Goal: Book appointment/travel/reservation

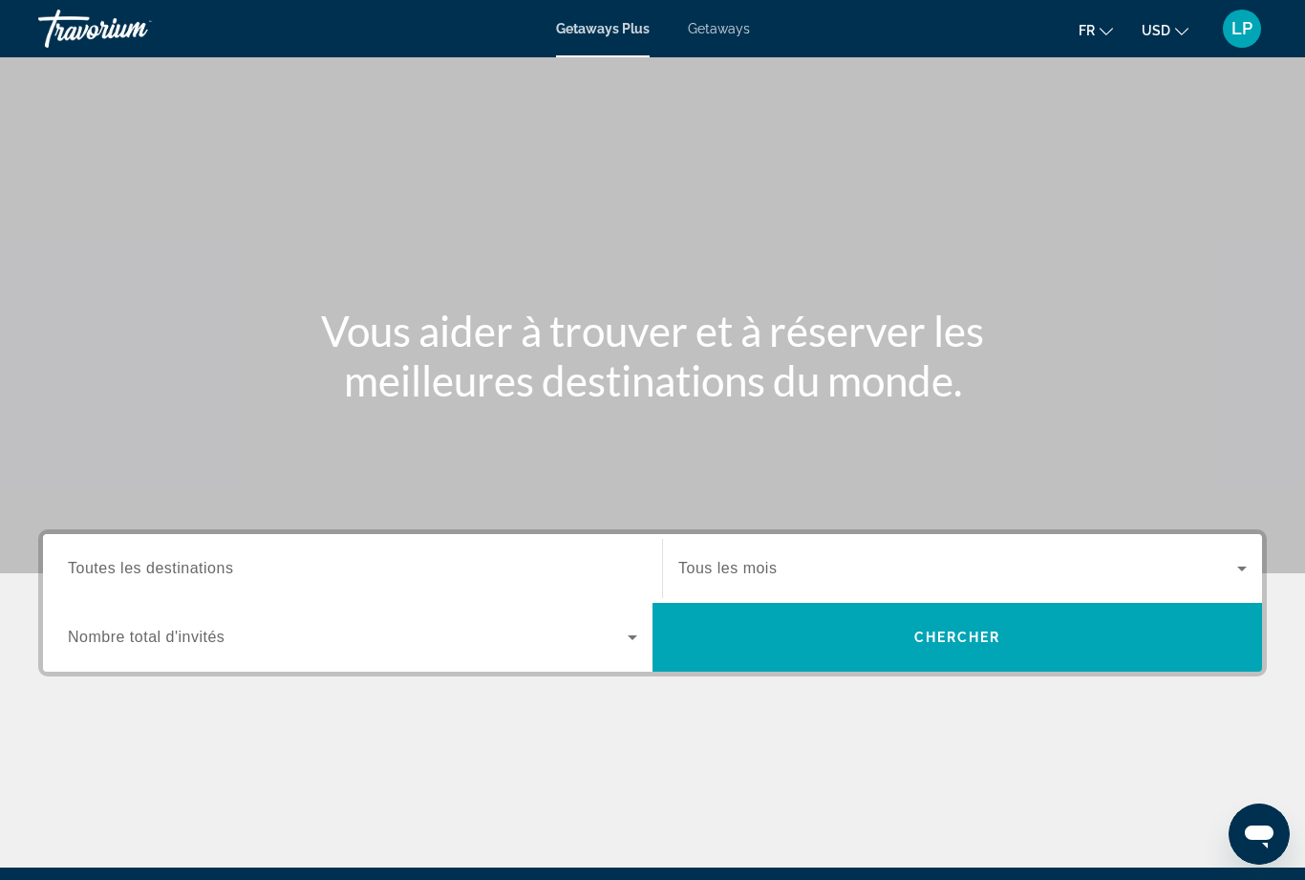
click at [635, 642] on icon "Search widget" at bounding box center [632, 637] width 23 height 23
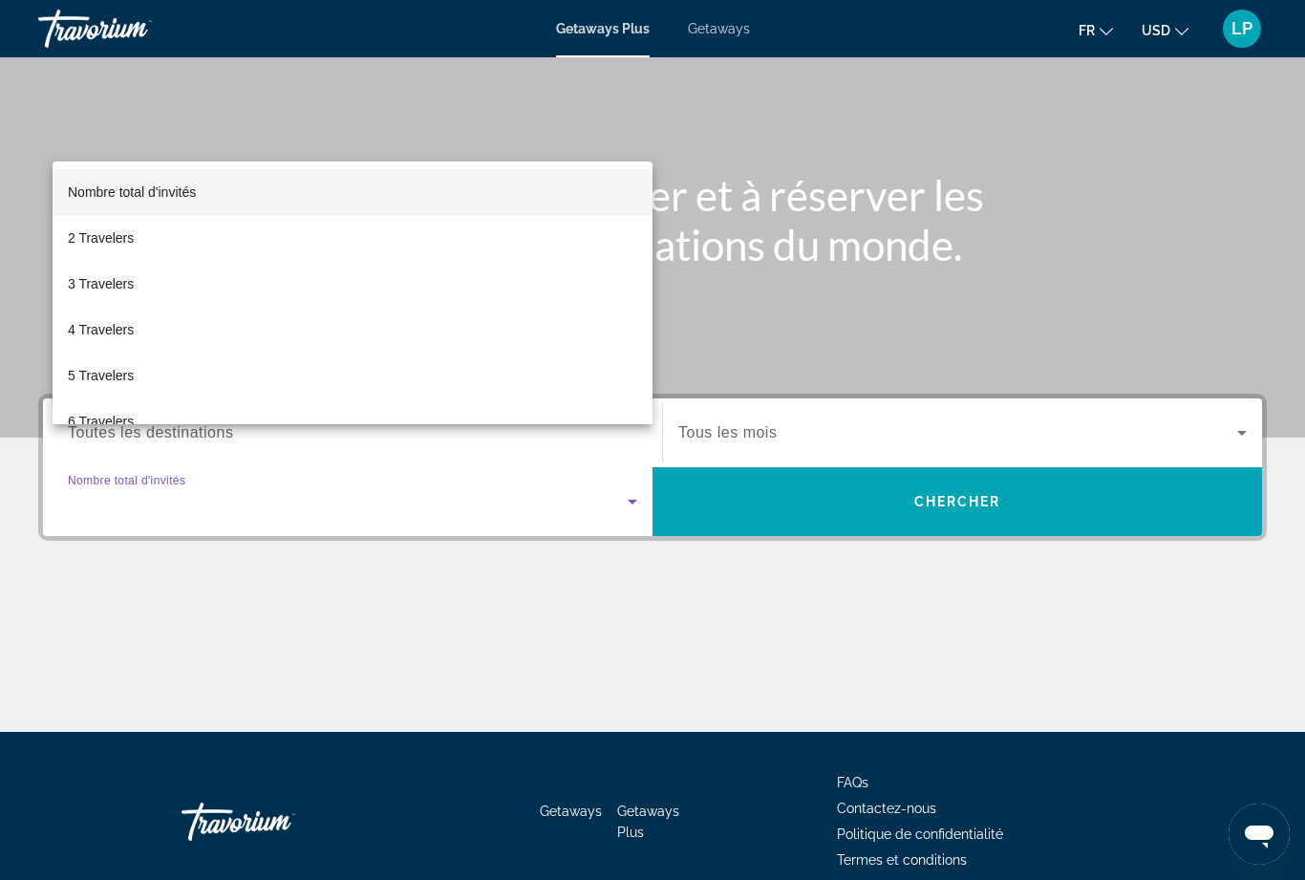
scroll to position [222, 0]
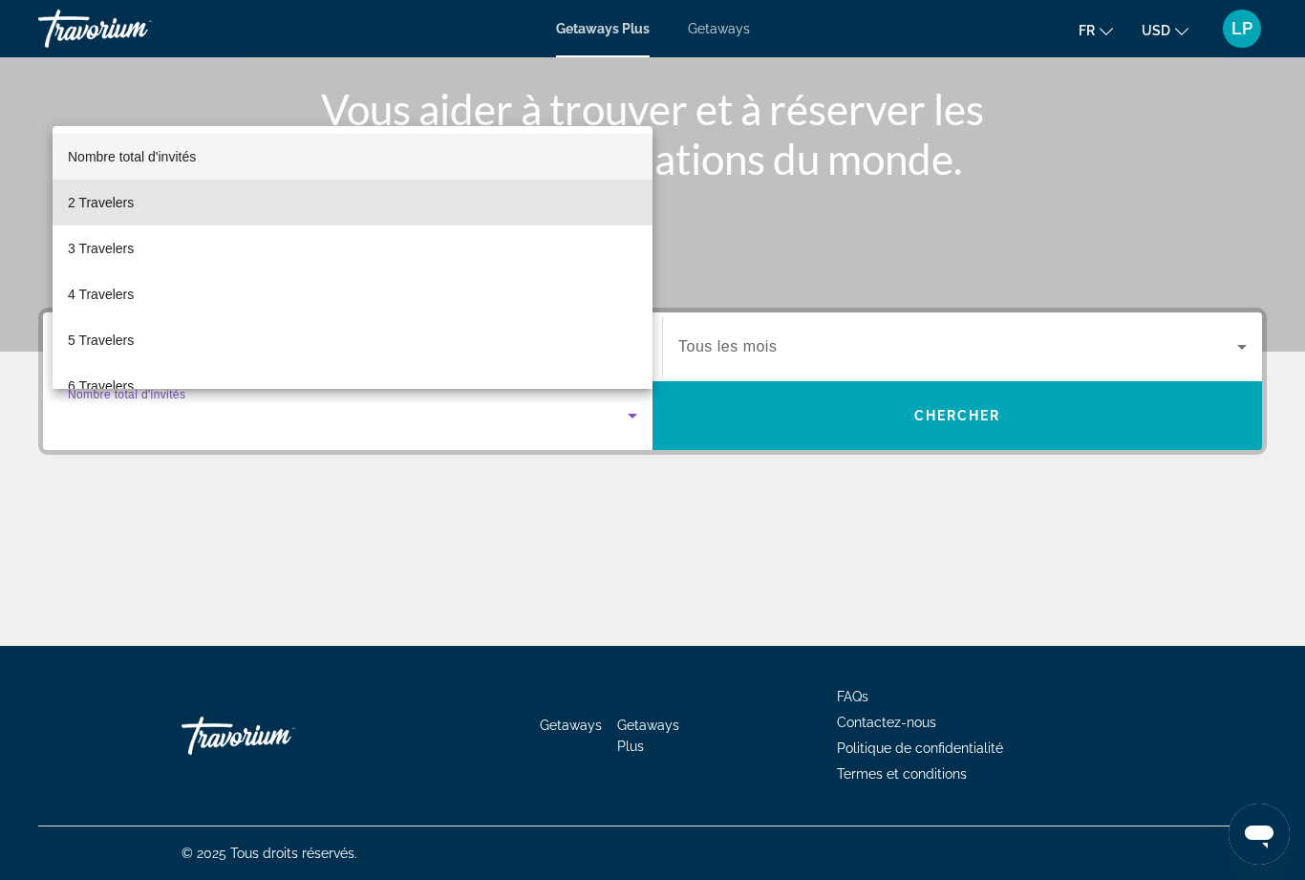
click at [283, 197] on mat-option "2 Travelers" at bounding box center [353, 203] width 600 height 46
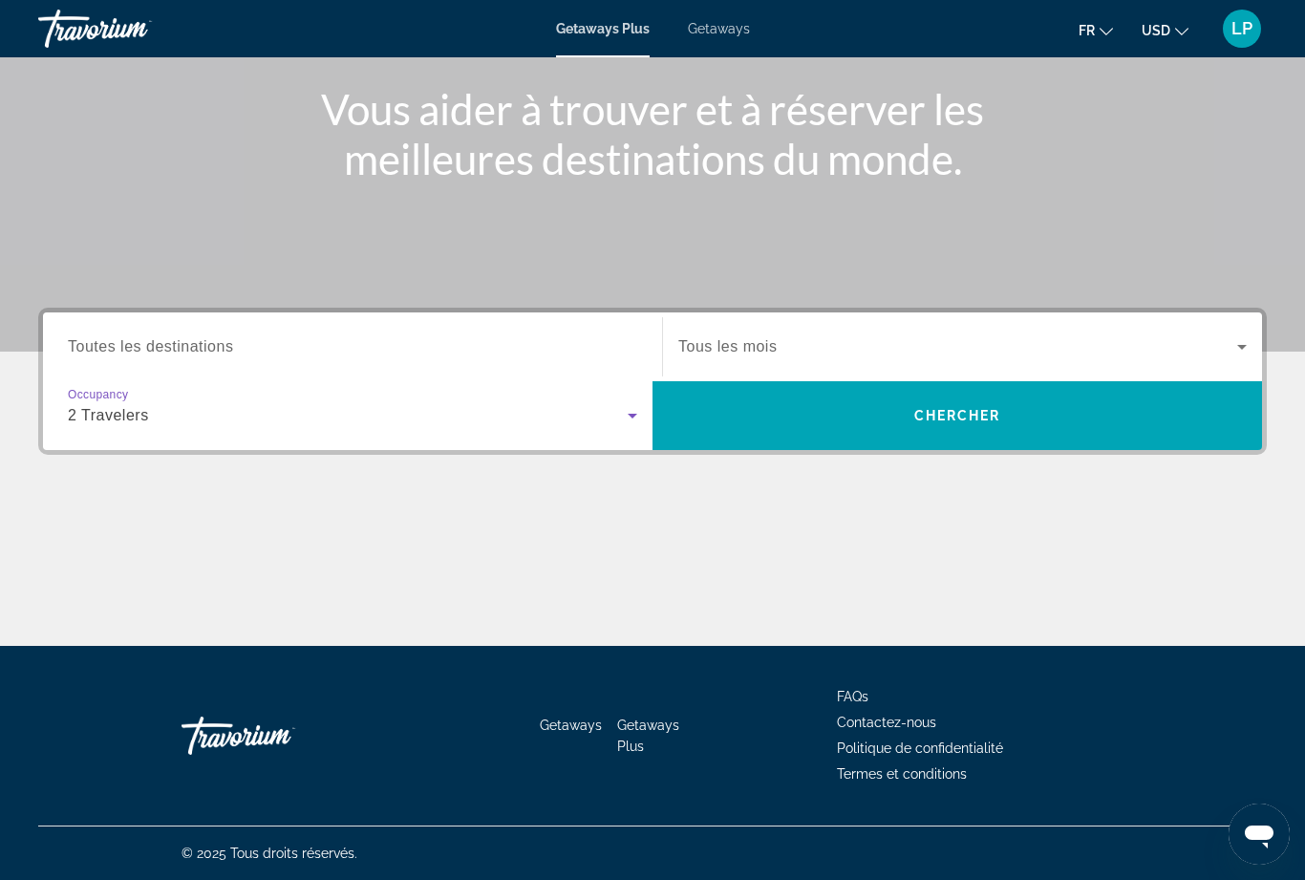
click at [1235, 355] on icon "Search widget" at bounding box center [1242, 346] width 23 height 23
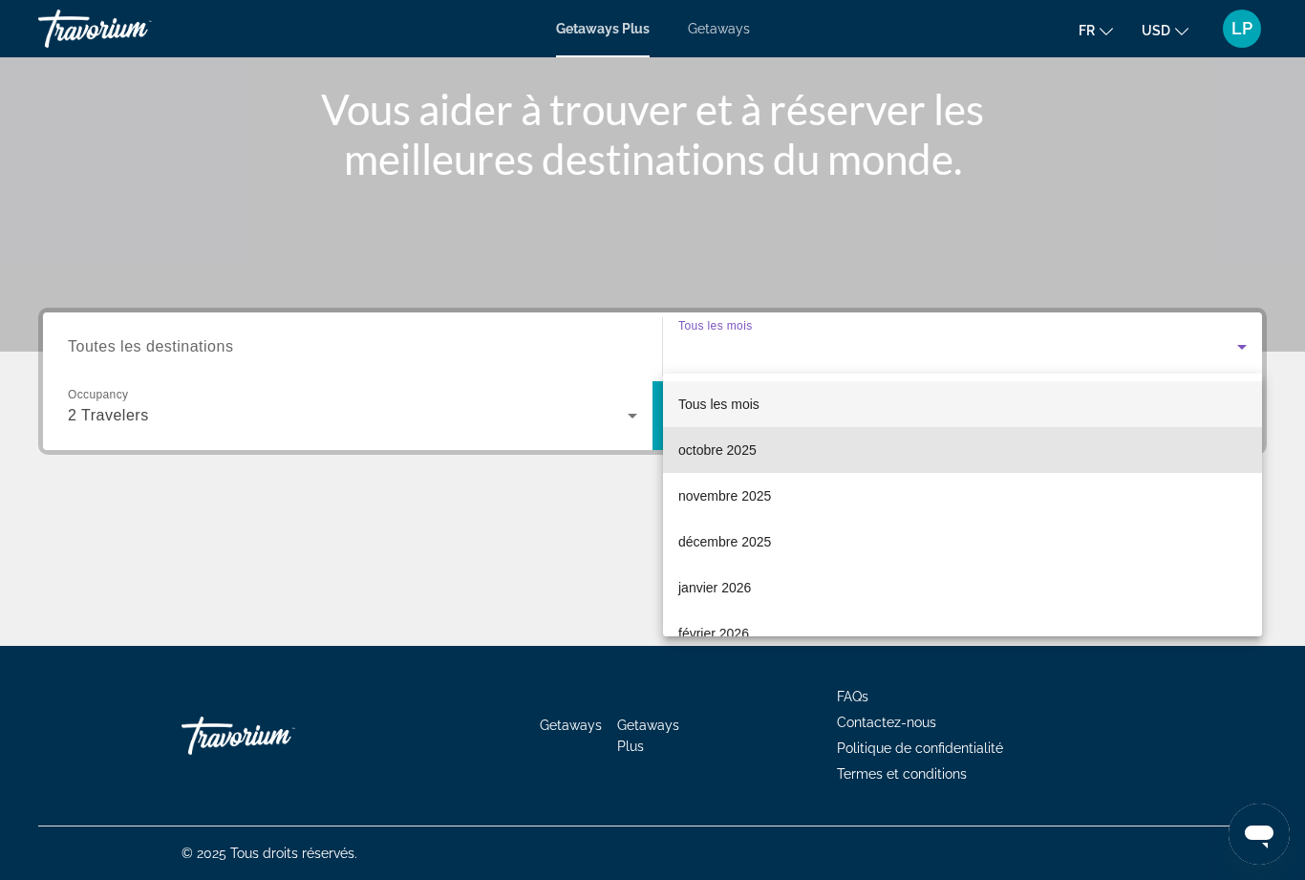
click at [749, 451] on span "octobre 2025" at bounding box center [718, 450] width 78 height 23
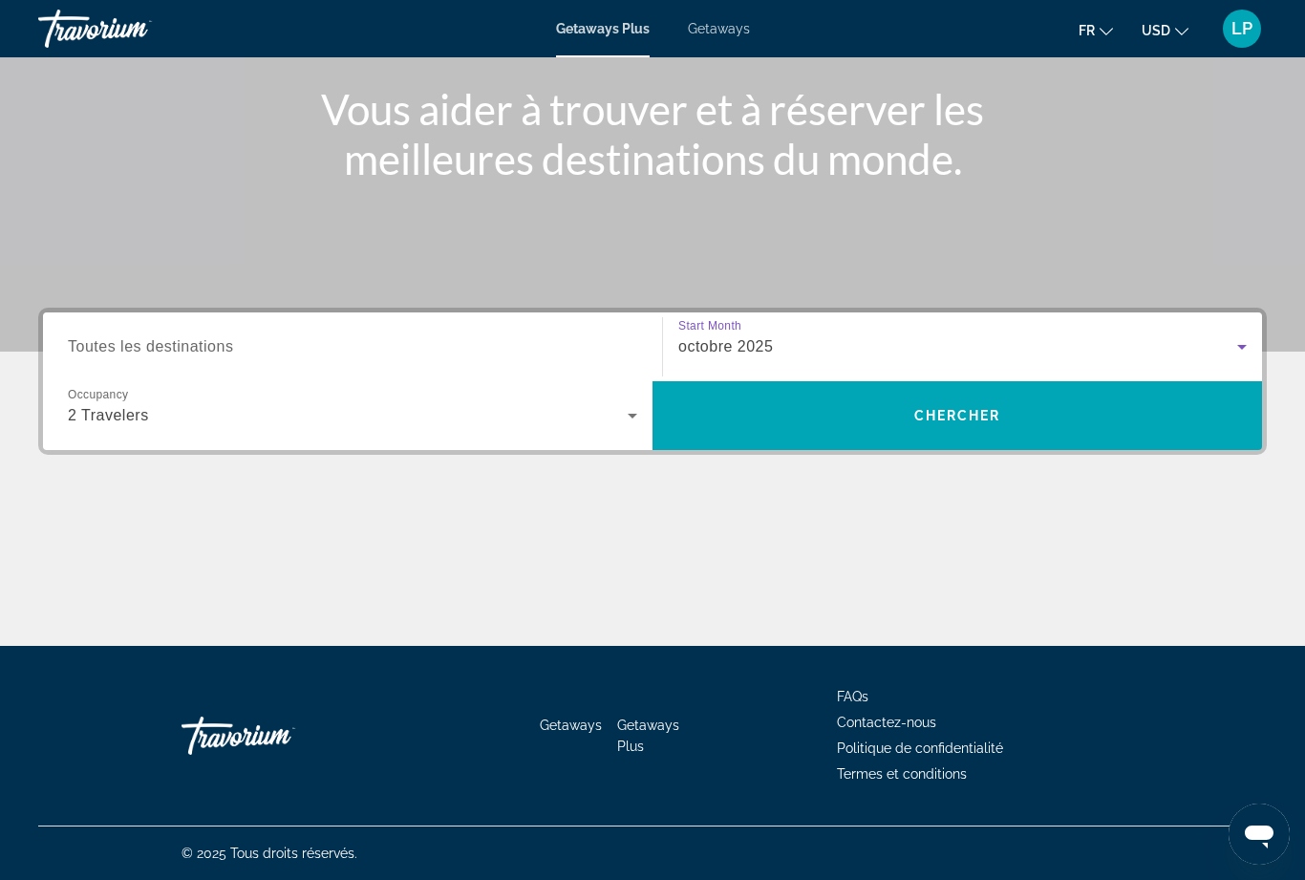
click at [209, 340] on span "Toutes les destinations" at bounding box center [150, 346] width 165 height 16
click at [209, 340] on input "Destination Toutes les destinations" at bounding box center [353, 347] width 570 height 23
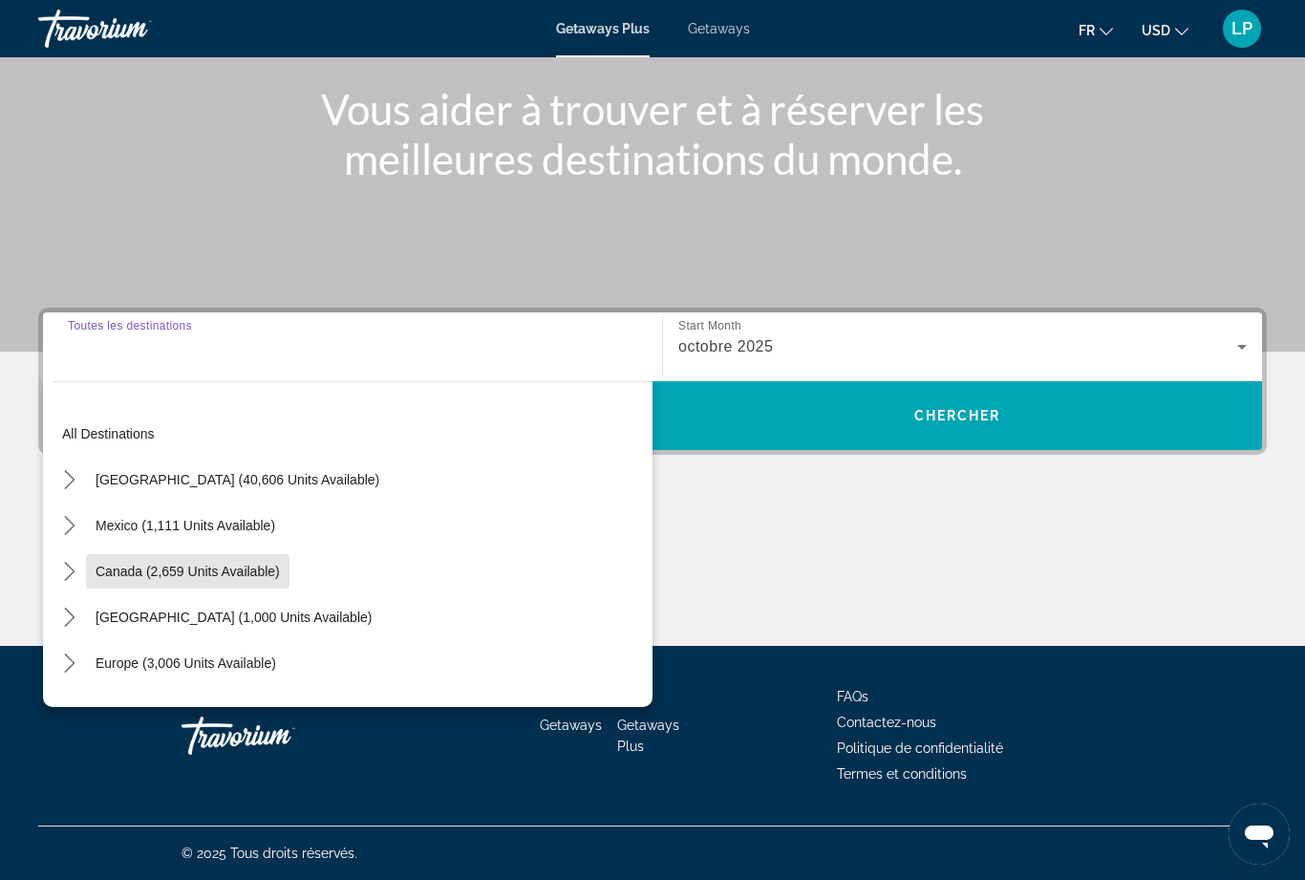
click at [239, 579] on span "Select destination: Canada (2,659 units available)" at bounding box center [188, 572] width 204 height 46
type input "**********"
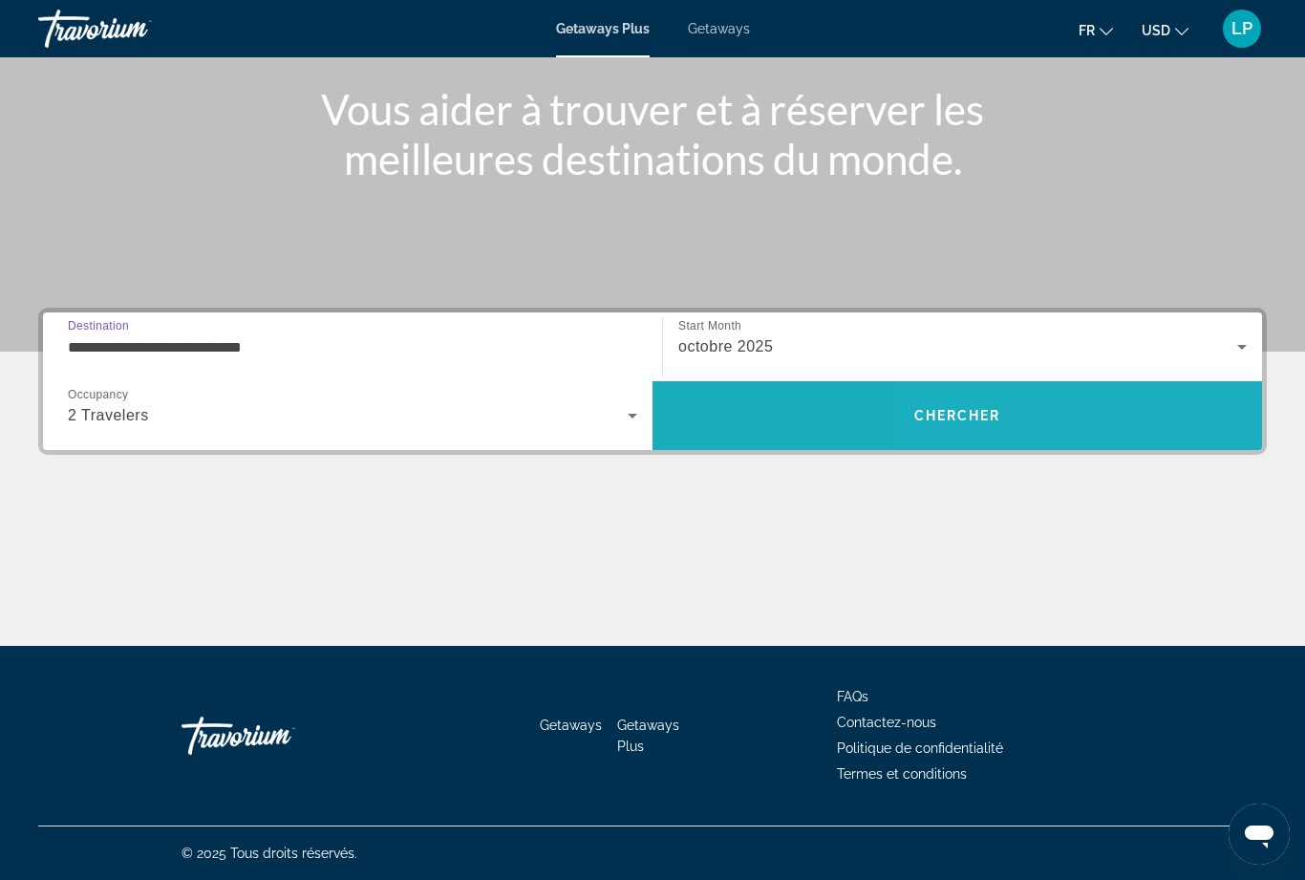
click at [1081, 423] on span "Search" at bounding box center [958, 416] width 610 height 46
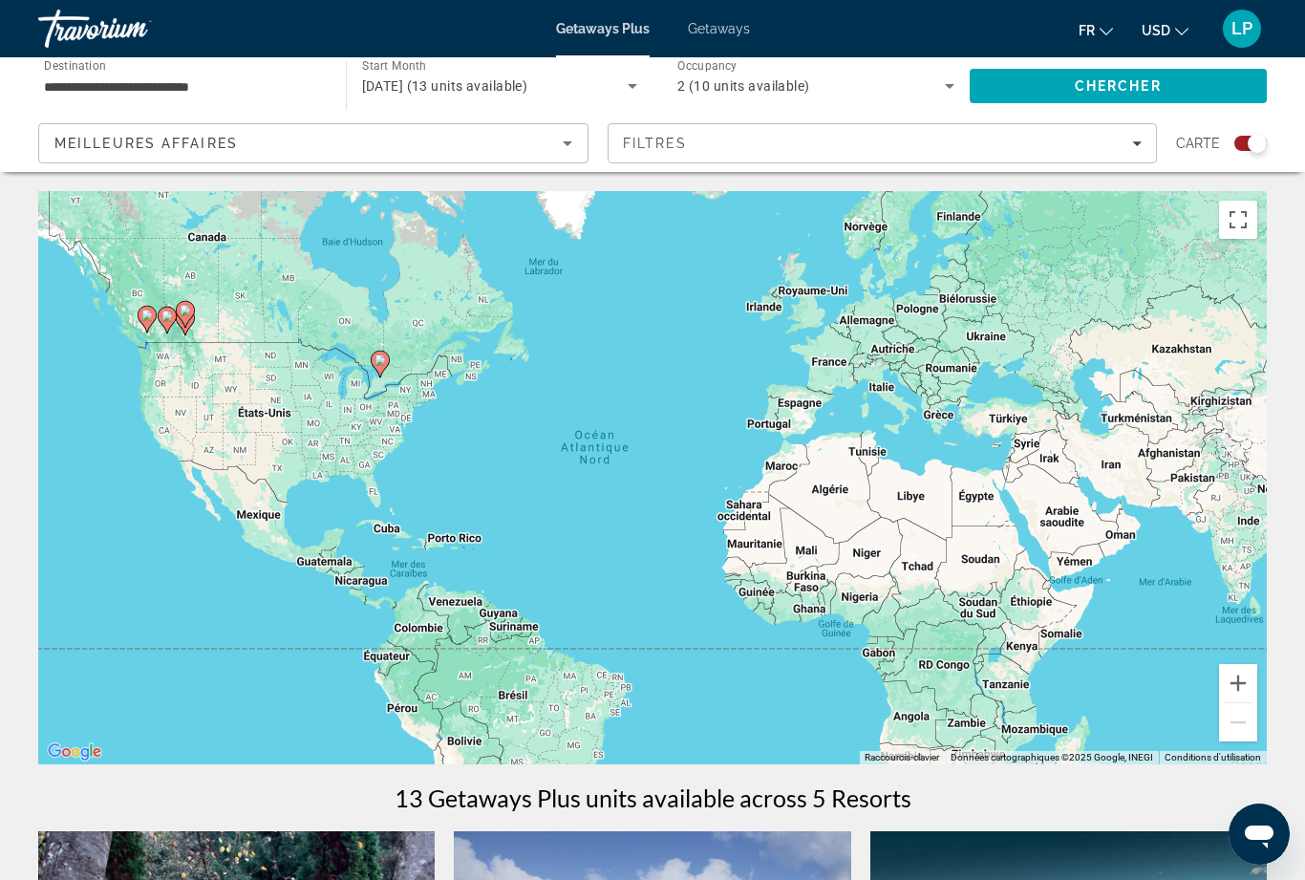
click at [563, 139] on icon "Sort by" at bounding box center [567, 143] width 23 height 23
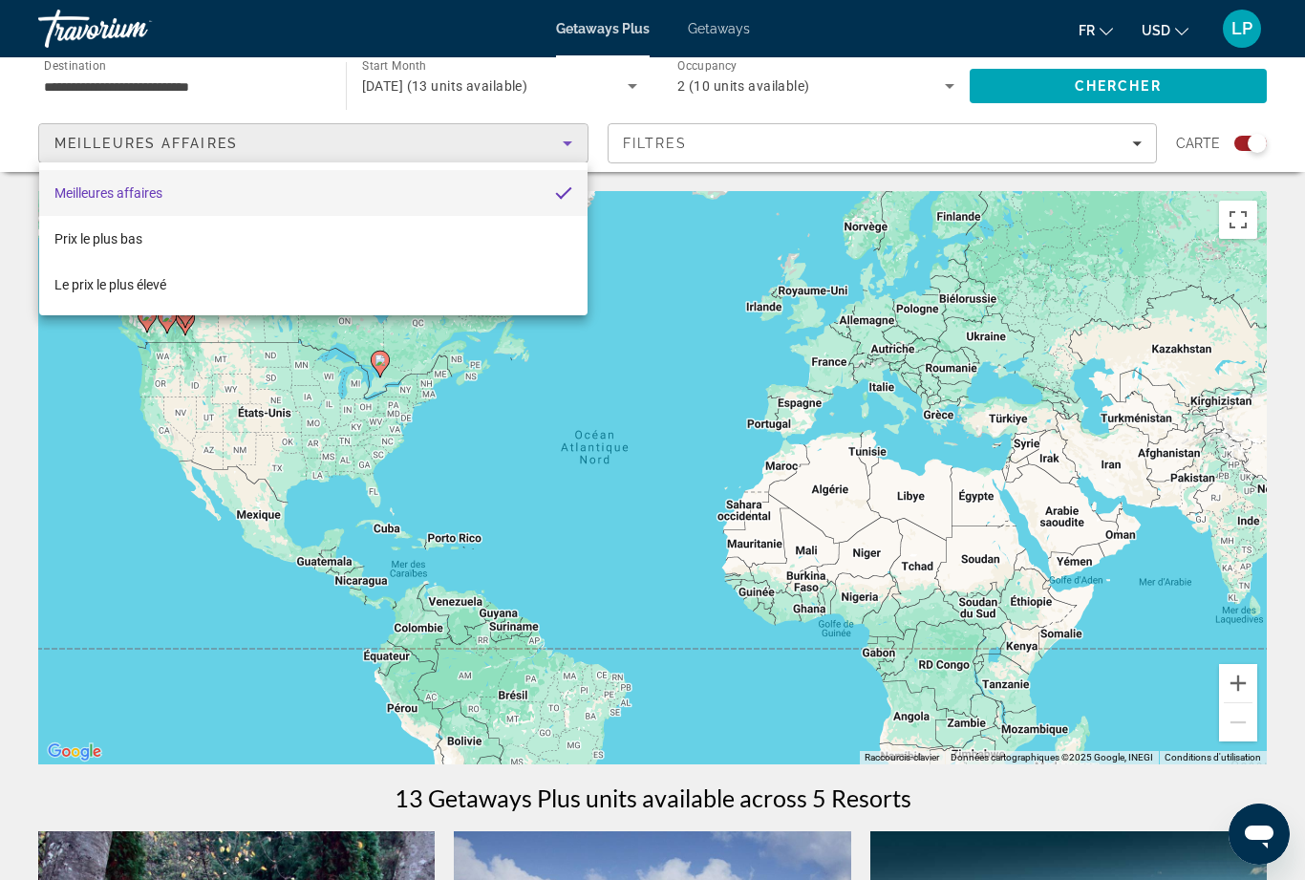
click at [698, 315] on div at bounding box center [652, 440] width 1305 height 880
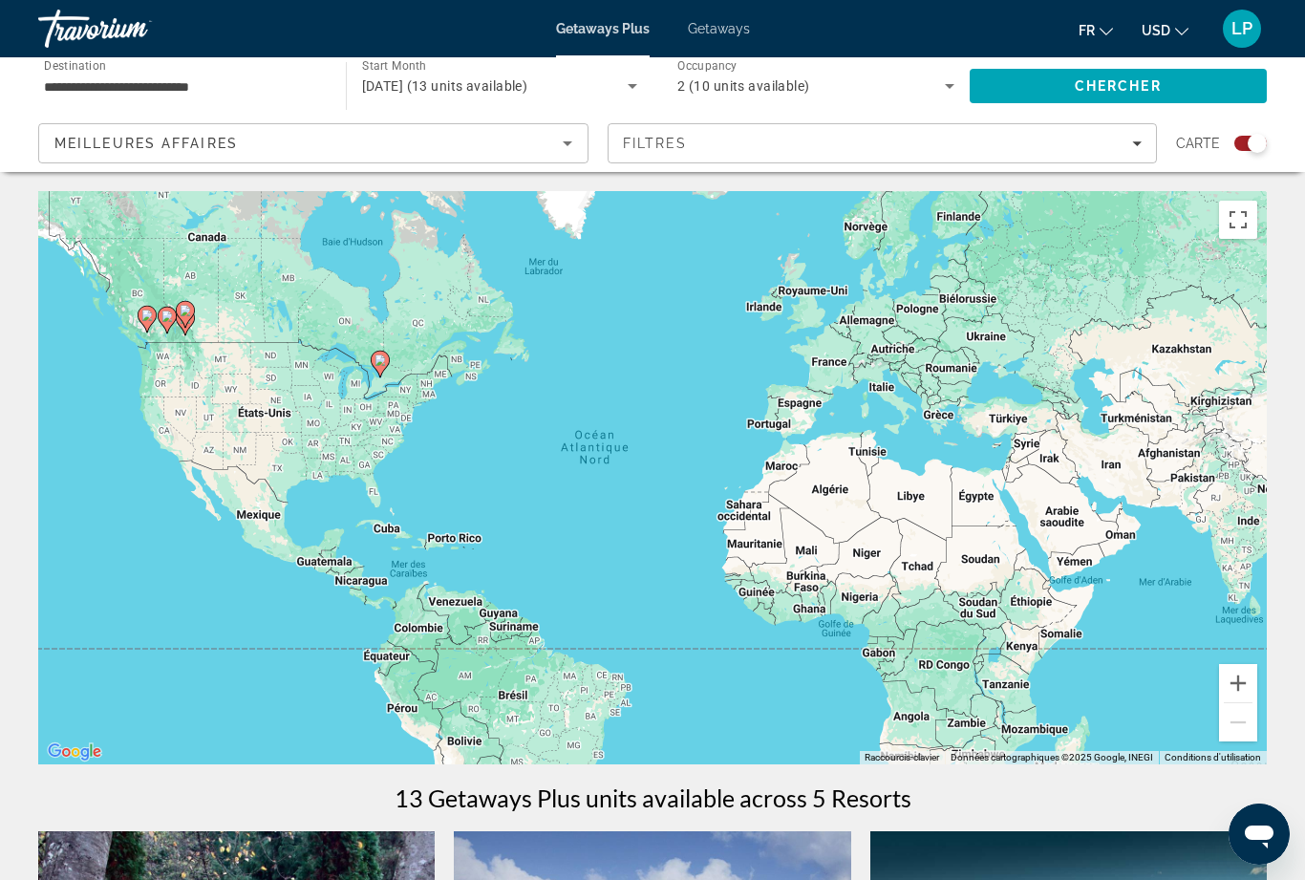
click at [301, 78] on input "**********" at bounding box center [182, 86] width 277 height 23
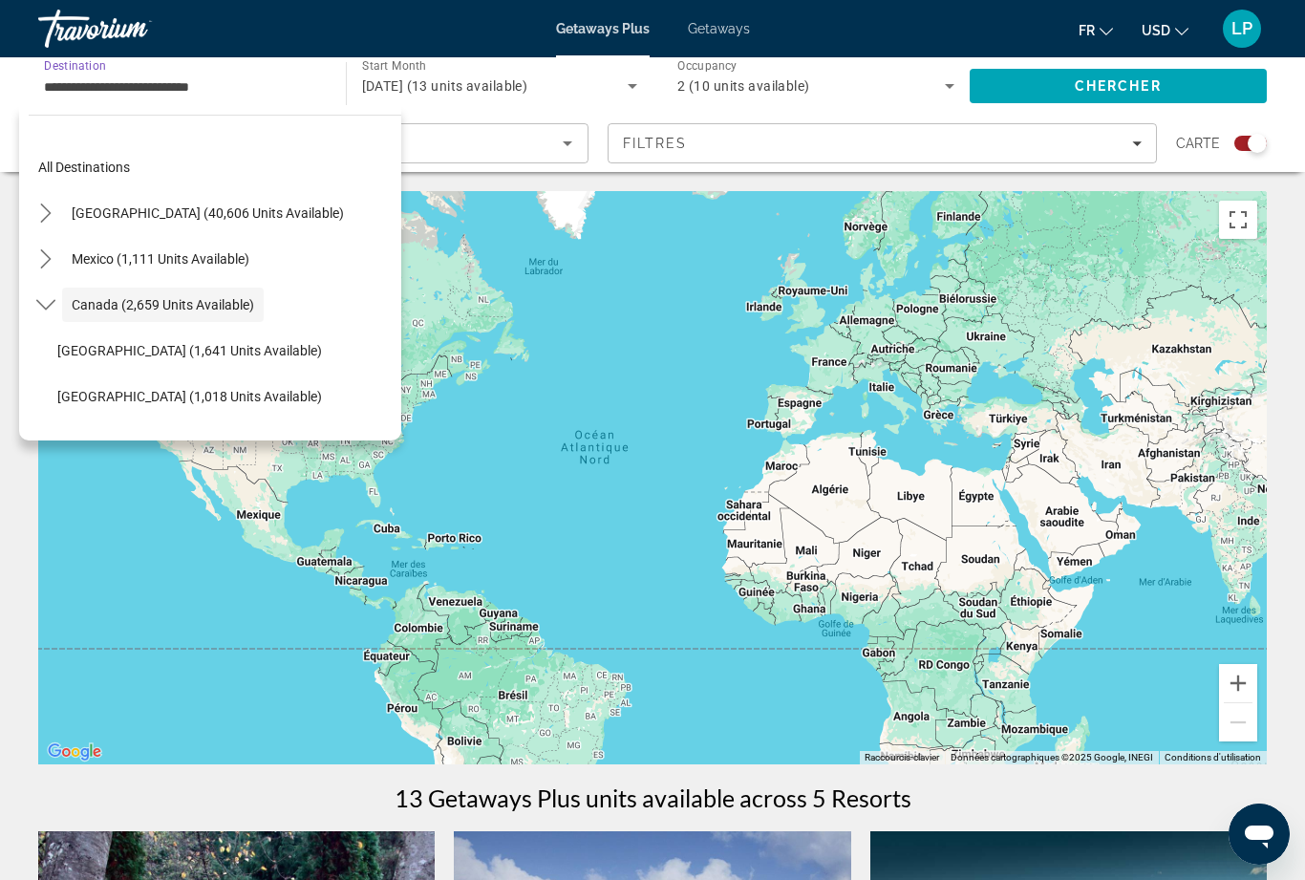
scroll to position [22, 0]
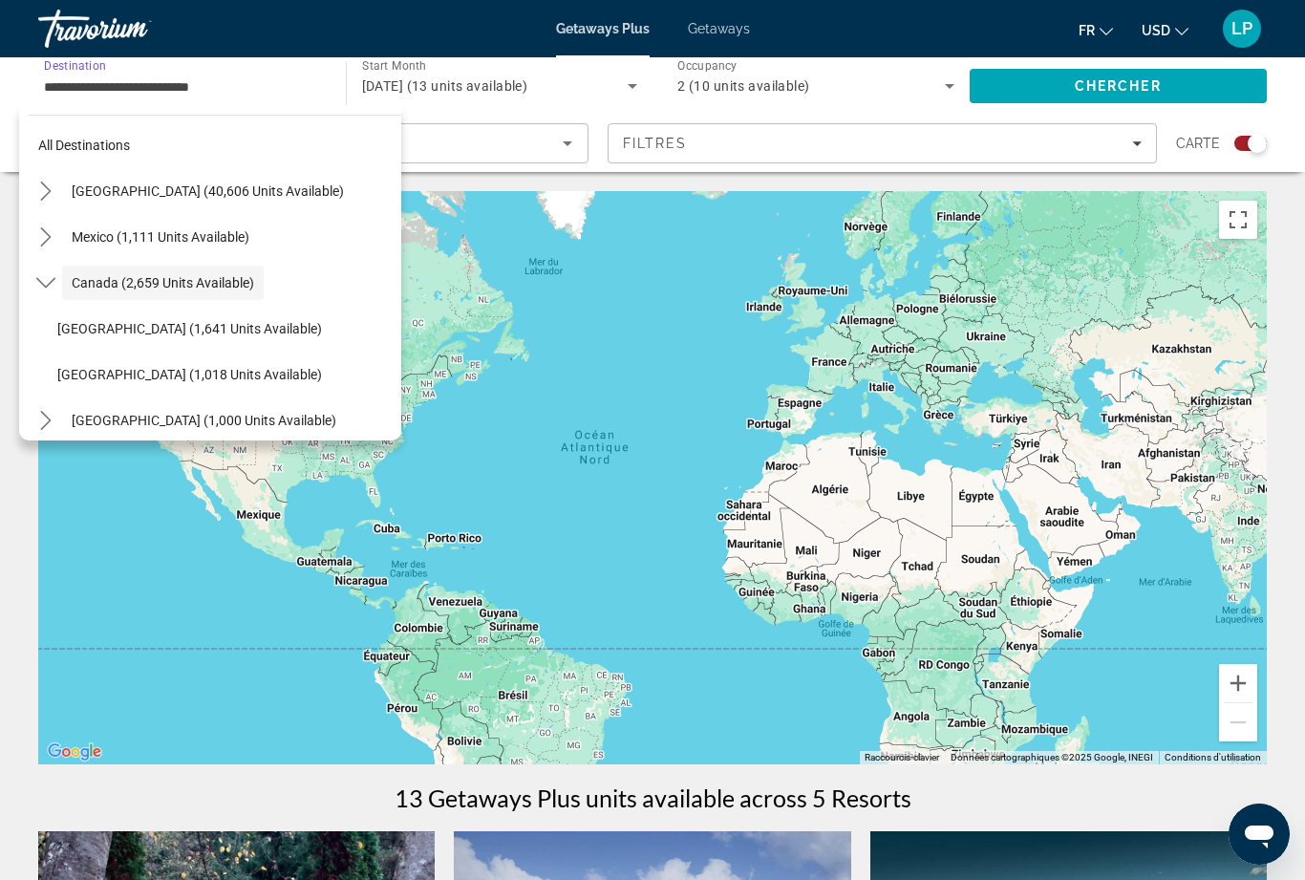
click at [528, 79] on span "[DATE] (13 units available)" at bounding box center [445, 85] width 166 height 15
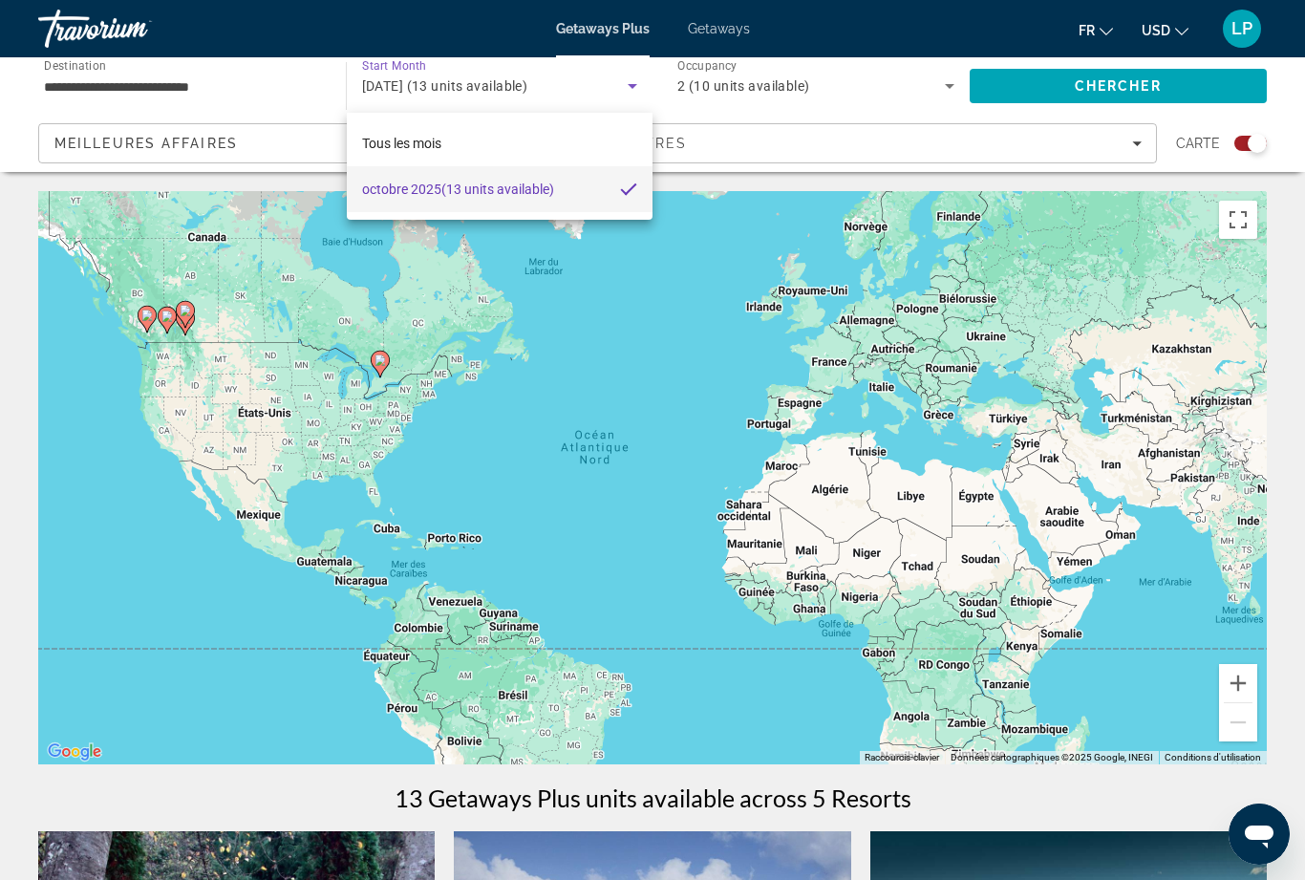
click at [1126, 588] on div at bounding box center [652, 440] width 1305 height 880
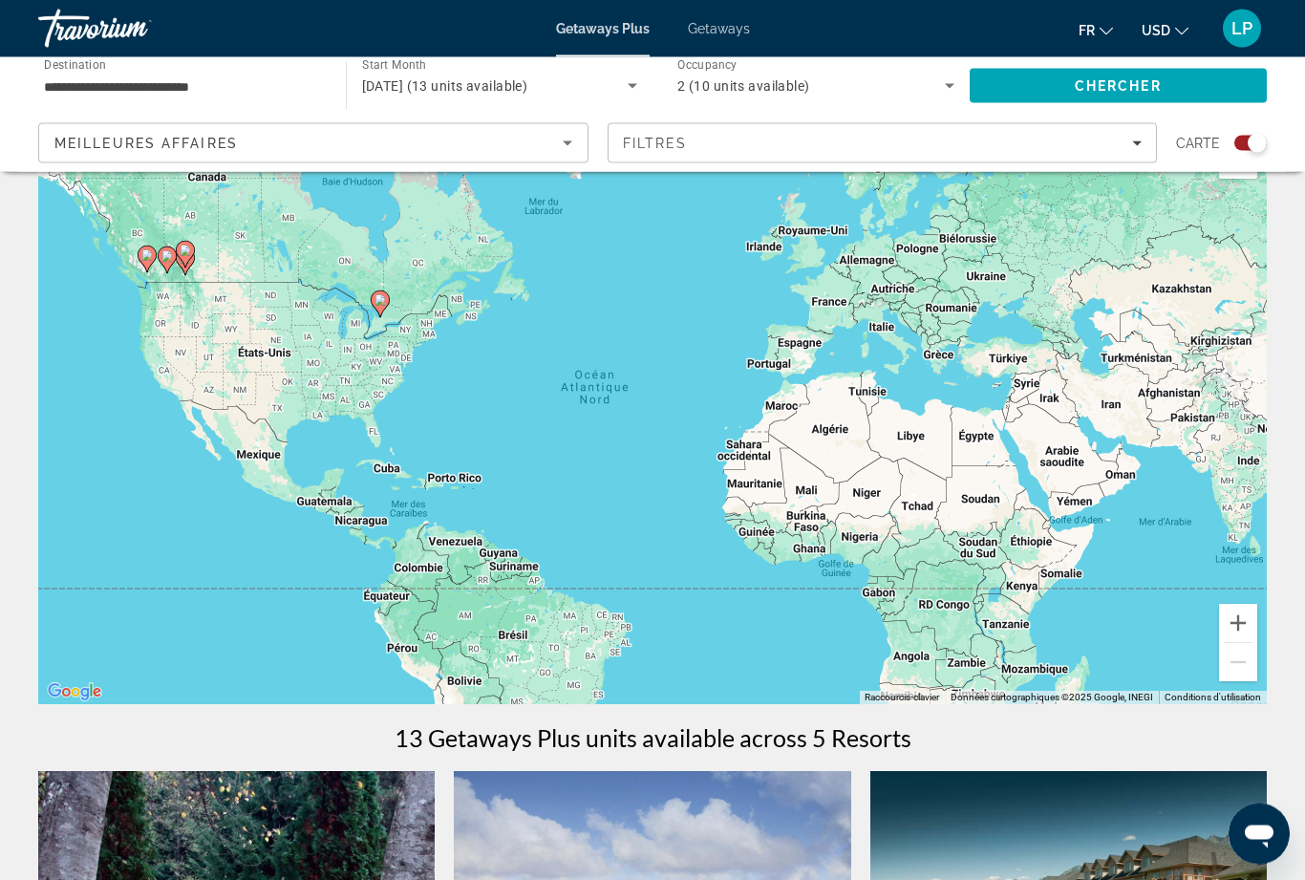
scroll to position [0, 0]
